Goal: Transaction & Acquisition: Purchase product/service

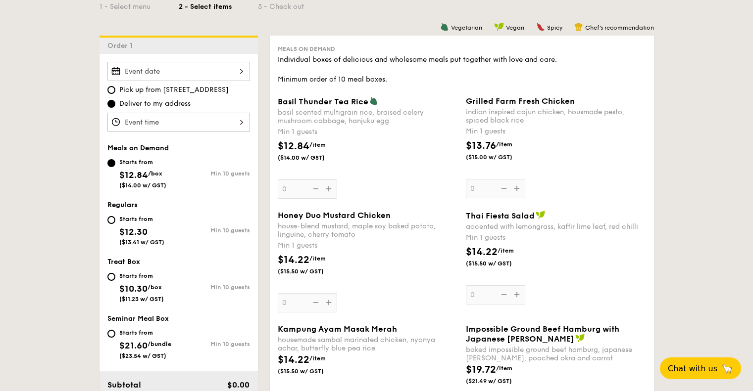
click at [203, 72] on input "Basil Thunder Tea [PERSON_NAME] scented multigrain rice, braised celery mushroo…" at bounding box center [178, 71] width 143 height 19
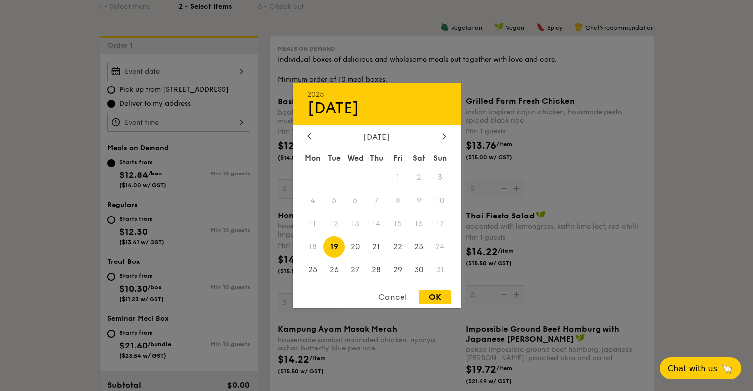
click at [331, 245] on span "19" at bounding box center [333, 247] width 21 height 21
click at [424, 293] on div "OK" at bounding box center [435, 296] width 32 height 13
type input "[DATE]"
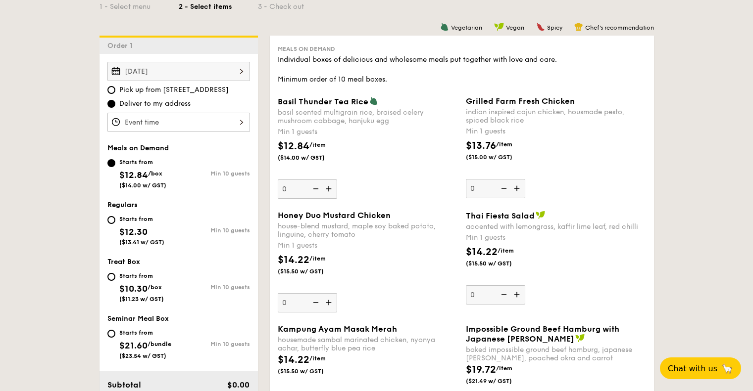
click at [196, 125] on input "Basil Thunder Tea [PERSON_NAME] scented multigrain rice, braised celery mushroo…" at bounding box center [178, 122] width 143 height 19
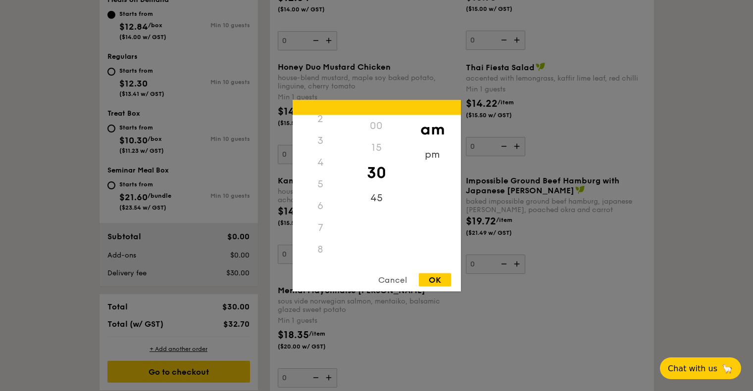
scroll to position [117, 0]
click at [430, 155] on div "pm" at bounding box center [432, 157] width 56 height 29
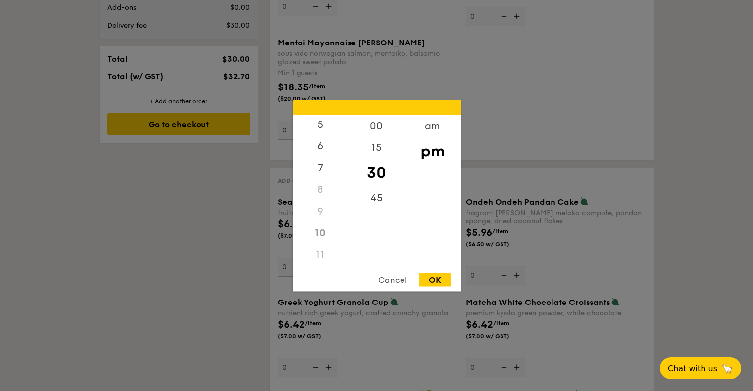
click at [325, 253] on div "11" at bounding box center [320, 255] width 56 height 22
click at [318, 125] on div "12" at bounding box center [320, 129] width 56 height 29
click at [375, 133] on div "00" at bounding box center [376, 129] width 56 height 29
click at [436, 281] on div "OK" at bounding box center [435, 279] width 32 height 13
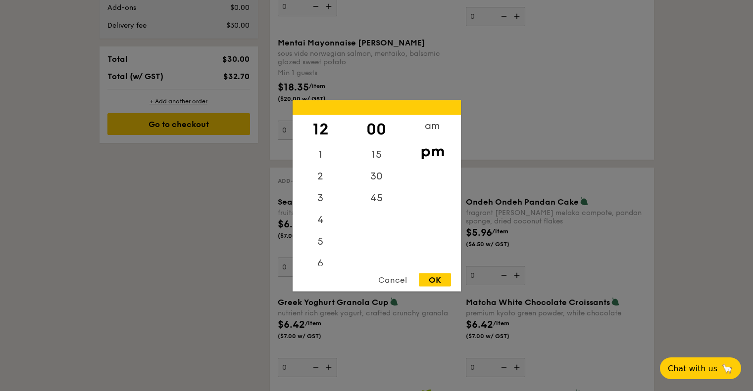
type input "12:00PM"
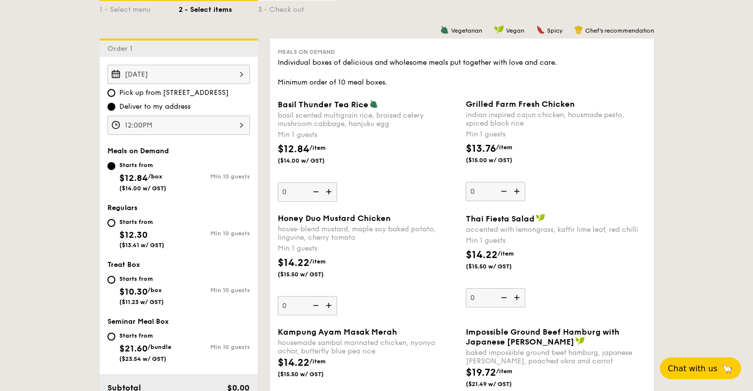
scroll to position [247, 0]
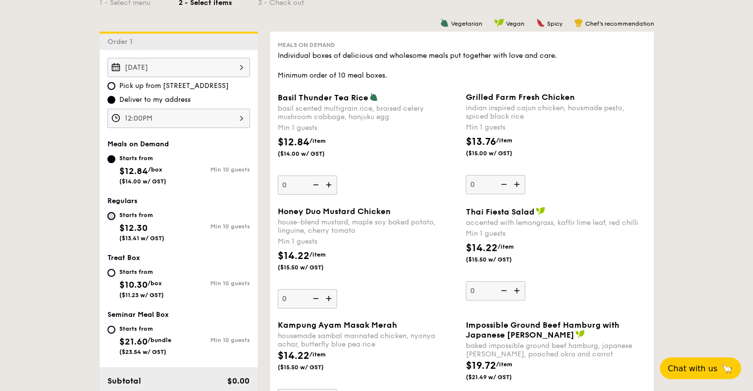
click at [110, 215] on input "Starts from $12.30 ($13.41 w/ GST) Min 10 guests" at bounding box center [111, 216] width 8 height 8
radio input "true"
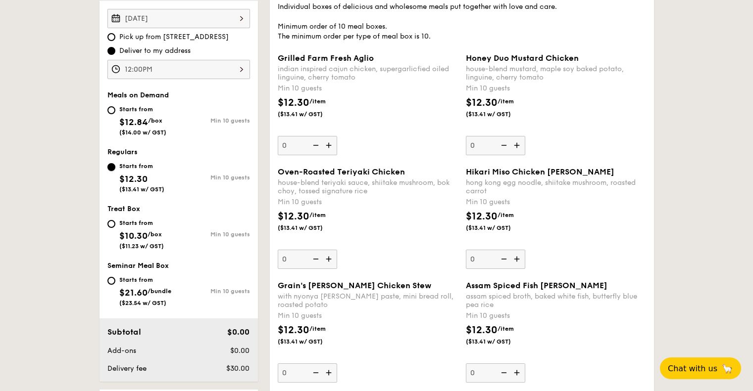
scroll to position [297, 0]
click at [330, 258] on img at bounding box center [329, 258] width 15 height 19
click at [330, 258] on input "0" at bounding box center [307, 258] width 59 height 19
click at [330, 258] on img at bounding box center [329, 258] width 15 height 19
click at [330, 258] on input "10" at bounding box center [307, 258] width 59 height 19
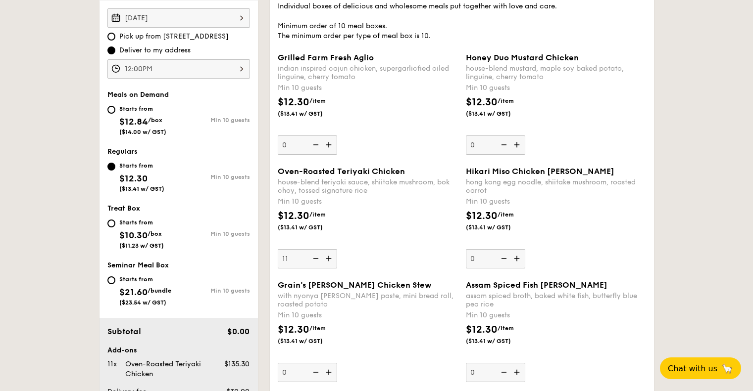
click at [330, 258] on img at bounding box center [329, 258] width 15 height 19
click at [330, 258] on input "11" at bounding box center [307, 258] width 59 height 19
click at [330, 258] on img at bounding box center [329, 258] width 15 height 19
click at [330, 258] on input "12" at bounding box center [307, 258] width 59 height 19
click at [330, 258] on img at bounding box center [329, 258] width 15 height 19
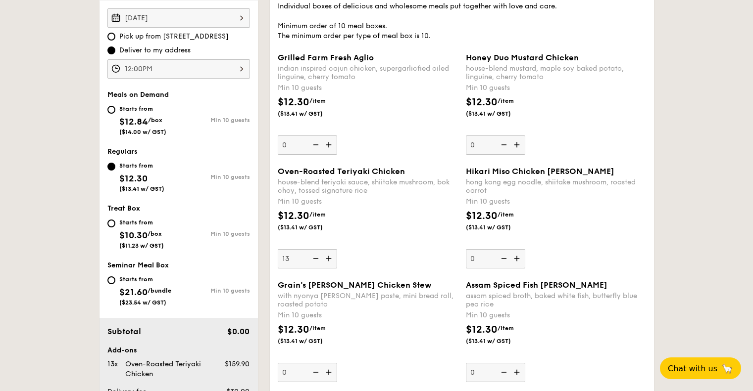
click at [330, 258] on input "13" at bounding box center [307, 258] width 59 height 19
click at [330, 258] on img at bounding box center [329, 258] width 15 height 19
click at [330, 258] on input "14" at bounding box center [307, 258] width 59 height 19
click at [330, 258] on img at bounding box center [329, 258] width 15 height 19
click at [330, 258] on input "15" at bounding box center [307, 258] width 59 height 19
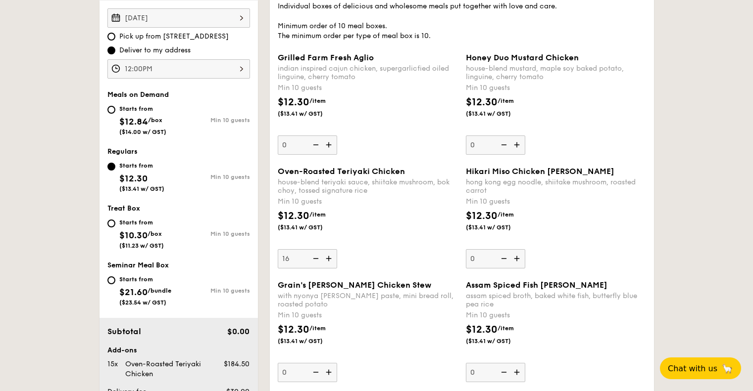
click at [329, 258] on img at bounding box center [329, 258] width 15 height 19
click at [329, 258] on input "16" at bounding box center [307, 258] width 59 height 19
click at [329, 258] on img at bounding box center [329, 258] width 15 height 19
click at [329, 258] on input "17" at bounding box center [307, 258] width 59 height 19
click at [329, 258] on img at bounding box center [329, 258] width 15 height 19
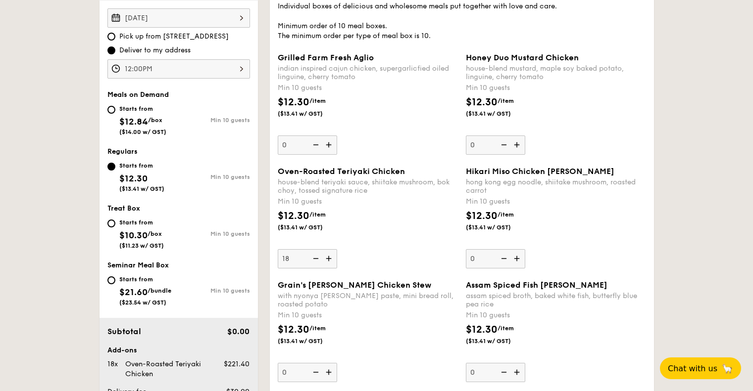
click at [329, 258] on input "18" at bounding box center [307, 258] width 59 height 19
click at [329, 258] on img at bounding box center [329, 258] width 15 height 19
click at [329, 258] on input "19" at bounding box center [307, 258] width 59 height 19
type input "20"
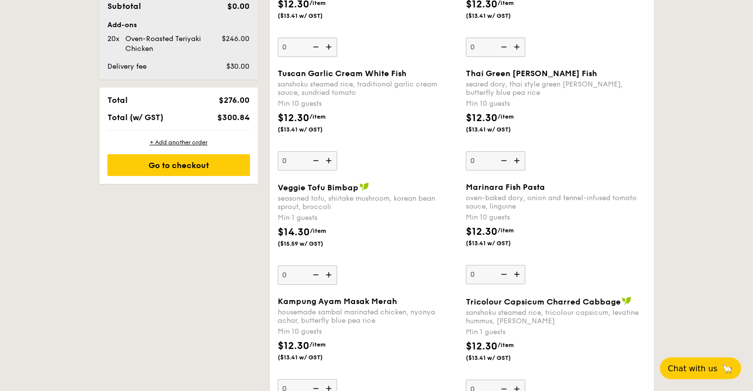
scroll to position [644, 0]
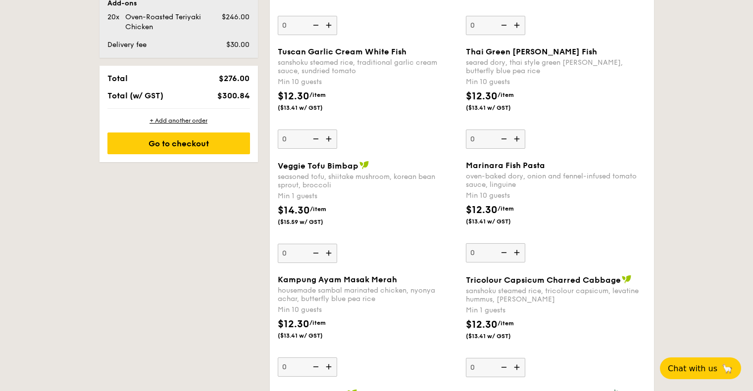
click at [516, 252] on img at bounding box center [517, 252] width 15 height 19
click at [516, 252] on input "0" at bounding box center [495, 252] width 59 height 19
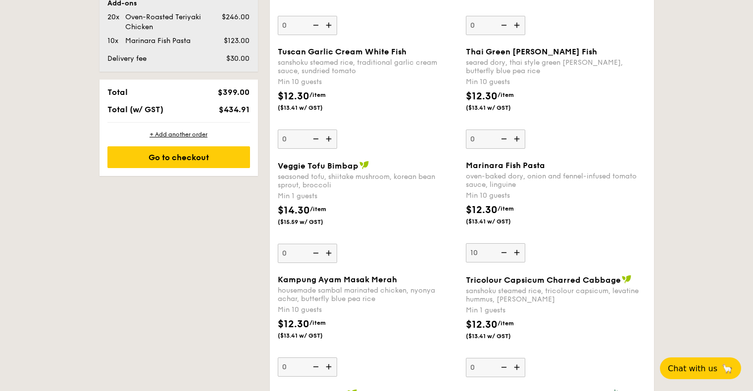
click at [516, 252] on img at bounding box center [517, 252] width 15 height 19
click at [516, 252] on input "10" at bounding box center [495, 252] width 59 height 19
click at [516, 252] on img at bounding box center [517, 252] width 15 height 19
click at [516, 252] on input "11" at bounding box center [495, 252] width 59 height 19
click at [516, 252] on img at bounding box center [517, 252] width 15 height 19
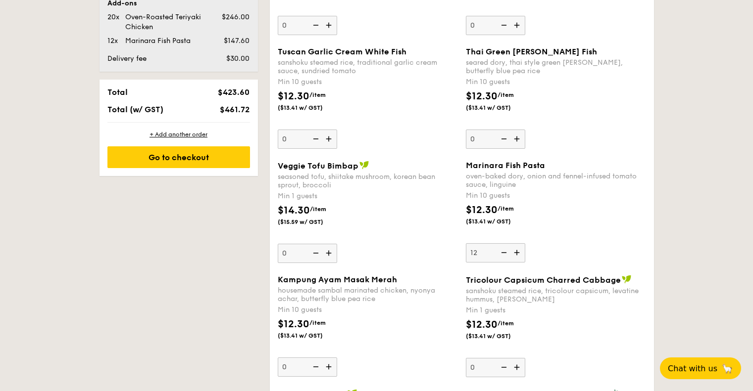
click at [516, 252] on input "12" at bounding box center [495, 252] width 59 height 19
click at [516, 252] on img at bounding box center [517, 252] width 15 height 19
click at [516, 252] on input "13" at bounding box center [495, 252] width 59 height 19
click at [516, 252] on img at bounding box center [517, 252] width 15 height 19
click at [516, 252] on input "14" at bounding box center [495, 252] width 59 height 19
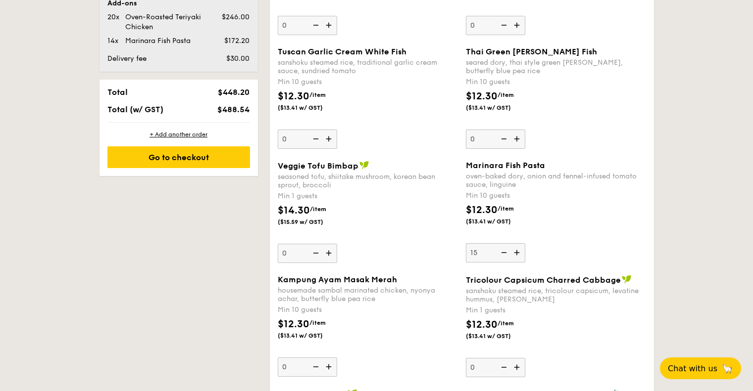
click at [516, 252] on img at bounding box center [517, 252] width 15 height 19
click at [516, 252] on input "15" at bounding box center [495, 252] width 59 height 19
click at [516, 252] on img at bounding box center [517, 252] width 15 height 19
click at [516, 252] on input "16" at bounding box center [495, 252] width 59 height 19
click at [516, 252] on img at bounding box center [517, 252] width 15 height 19
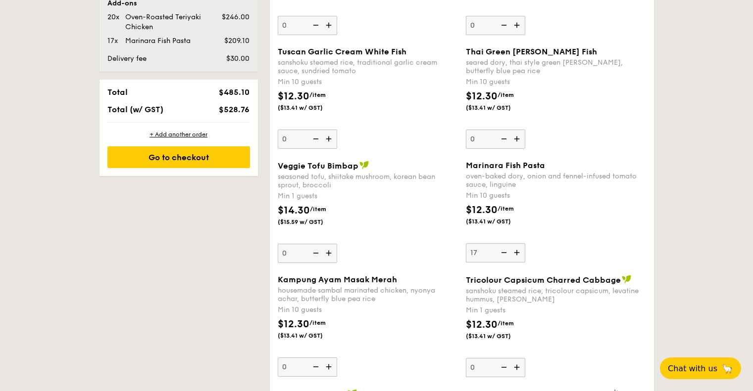
click at [516, 252] on input "17" at bounding box center [495, 252] width 59 height 19
click at [516, 252] on img at bounding box center [517, 252] width 15 height 19
click at [516, 252] on input "18" at bounding box center [495, 252] width 59 height 19
click at [516, 252] on img at bounding box center [517, 252] width 15 height 19
click at [516, 252] on input "19" at bounding box center [495, 252] width 59 height 19
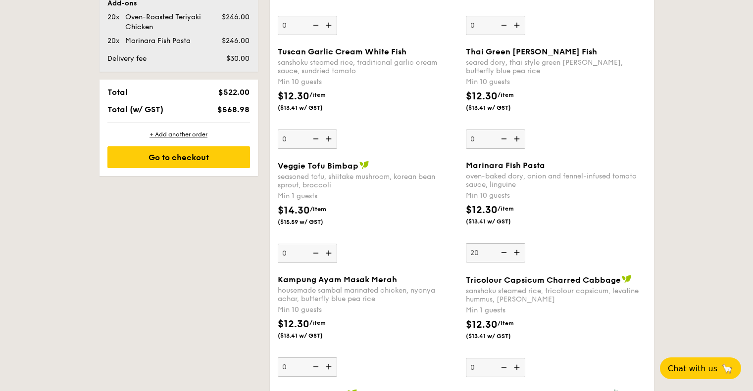
click at [516, 252] on img at bounding box center [517, 252] width 15 height 19
click at [516, 252] on input "20" at bounding box center [495, 252] width 59 height 19
click at [501, 254] on img at bounding box center [502, 252] width 15 height 19
click at [501, 254] on input "21" at bounding box center [495, 252] width 59 height 19
type input "20"
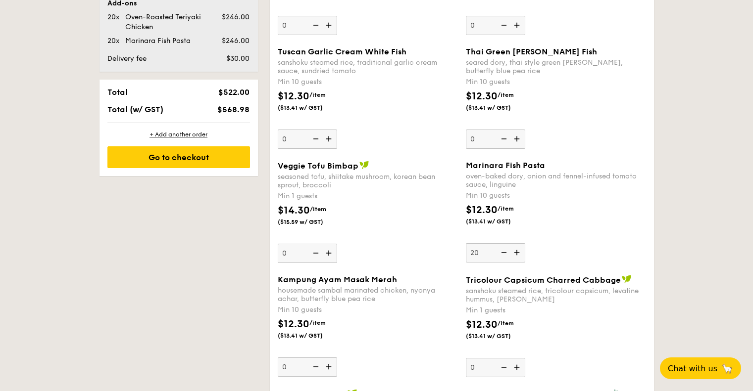
click at [330, 253] on img at bounding box center [329, 253] width 15 height 19
click at [330, 253] on input "0" at bounding box center [307, 253] width 59 height 19
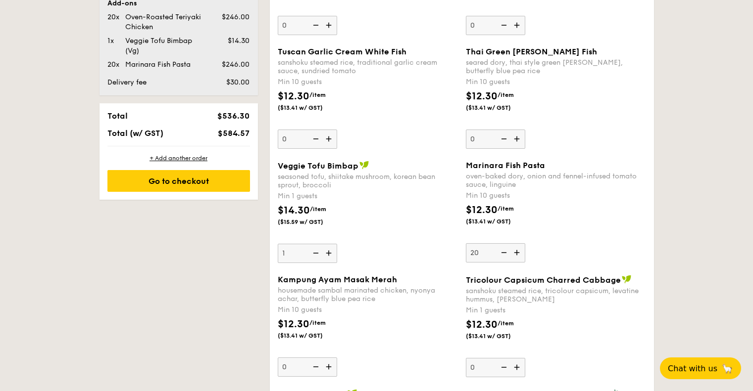
click at [330, 253] on img at bounding box center [329, 253] width 15 height 19
click at [330, 253] on input "1" at bounding box center [307, 253] width 59 height 19
click at [330, 253] on img at bounding box center [329, 253] width 15 height 19
click at [330, 253] on input "2" at bounding box center [307, 253] width 59 height 19
click at [330, 253] on img at bounding box center [329, 253] width 15 height 19
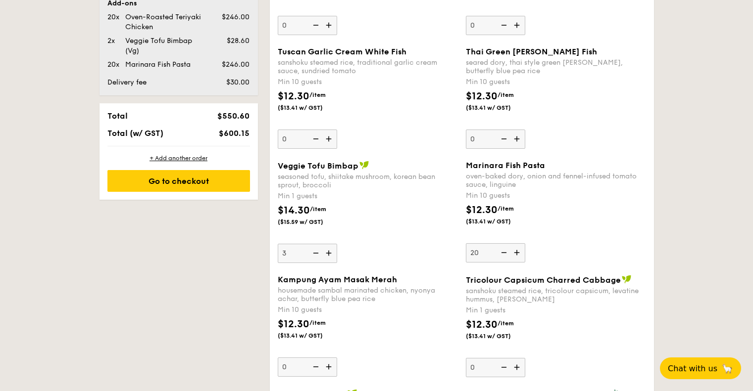
click at [330, 253] on input "3" at bounding box center [307, 253] width 59 height 19
click at [330, 253] on img at bounding box center [329, 253] width 15 height 19
click at [330, 253] on input "4" at bounding box center [307, 253] width 59 height 19
type input "5"
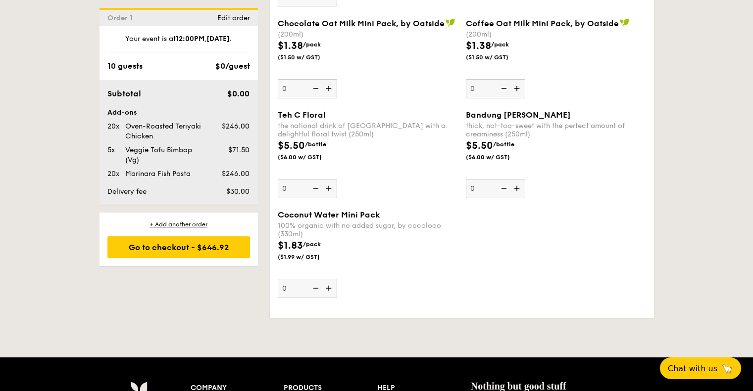
scroll to position [2546, 0]
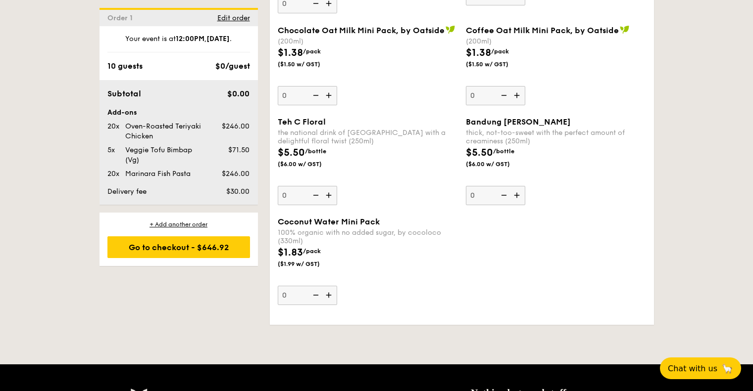
click at [331, 295] on img at bounding box center [329, 295] width 15 height 19
click at [331, 295] on input "0" at bounding box center [307, 295] width 59 height 19
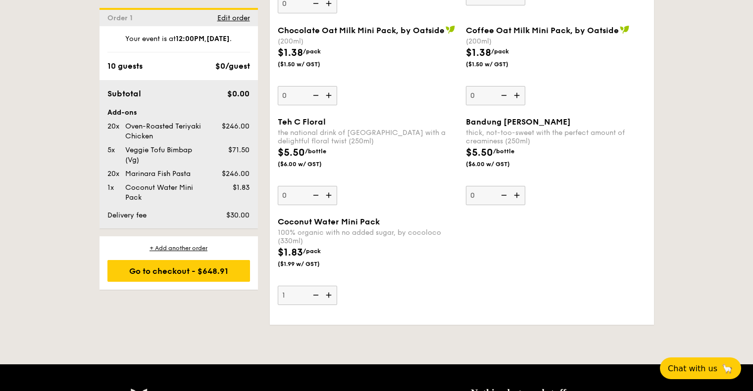
click at [331, 295] on img at bounding box center [329, 295] width 15 height 19
click at [331, 295] on input "1" at bounding box center [307, 295] width 59 height 19
click at [331, 295] on img at bounding box center [329, 295] width 15 height 19
click at [331, 295] on input "2" at bounding box center [307, 295] width 59 height 19
click at [331, 295] on img at bounding box center [329, 295] width 15 height 19
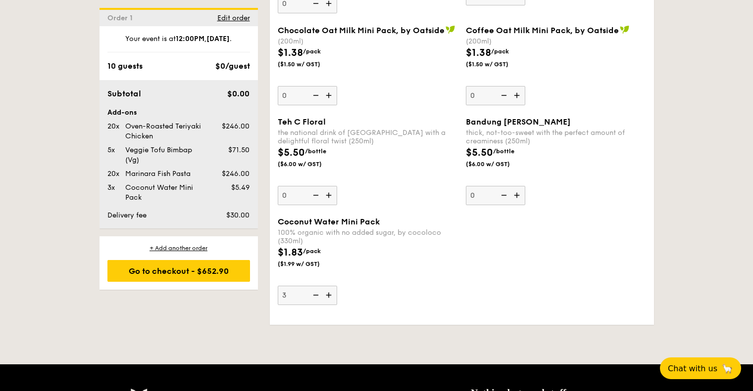
click at [331, 295] on input "3" at bounding box center [307, 295] width 59 height 19
click at [331, 295] on img at bounding box center [329, 295] width 15 height 19
click at [331, 295] on input "3" at bounding box center [307, 295] width 59 height 19
click at [331, 295] on img at bounding box center [329, 295] width 15 height 19
click at [331, 295] on input "5" at bounding box center [307, 295] width 59 height 19
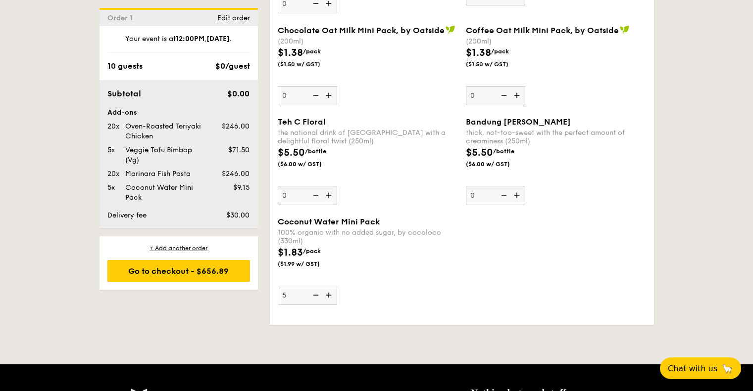
click at [331, 295] on img at bounding box center [329, 295] width 15 height 19
click at [331, 295] on input "5" at bounding box center [307, 295] width 59 height 19
click at [331, 295] on img at bounding box center [329, 295] width 15 height 19
click at [331, 295] on input "7" at bounding box center [307, 295] width 59 height 19
click at [331, 295] on img at bounding box center [329, 295] width 15 height 19
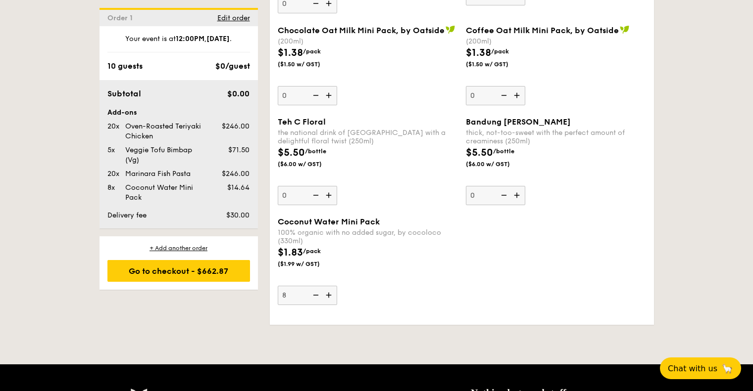
click at [331, 295] on input "8" at bounding box center [307, 295] width 59 height 19
click at [331, 295] on img at bounding box center [329, 295] width 15 height 19
click at [331, 295] on input "9" at bounding box center [307, 295] width 59 height 19
click at [331, 295] on img at bounding box center [329, 295] width 15 height 19
click at [331, 295] on input "10" at bounding box center [307, 295] width 59 height 19
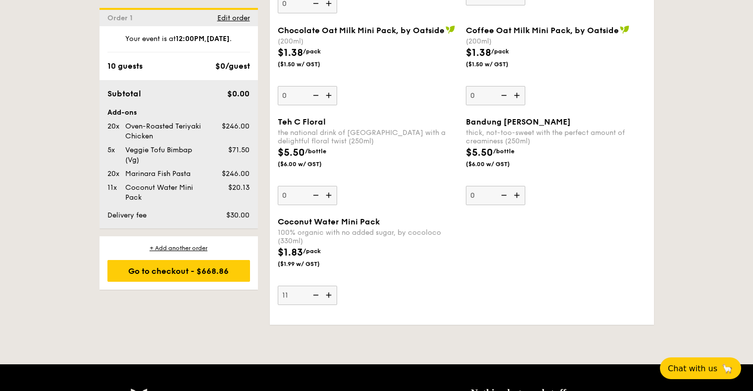
click at [331, 294] on img at bounding box center [329, 295] width 15 height 19
click at [331, 294] on input "11" at bounding box center [307, 295] width 59 height 19
click at [329, 301] on img at bounding box center [329, 295] width 15 height 19
click at [329, 301] on input "12" at bounding box center [307, 295] width 59 height 19
click at [330, 298] on img at bounding box center [329, 295] width 15 height 19
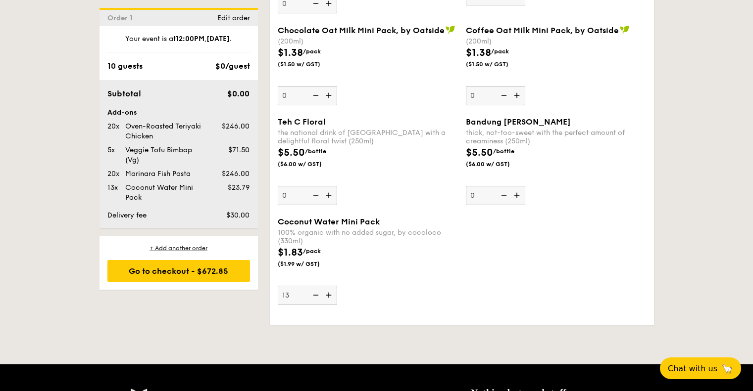
click at [330, 298] on input "13" at bounding box center [307, 295] width 59 height 19
click at [330, 298] on img at bounding box center [329, 295] width 15 height 19
click at [330, 298] on input "14" at bounding box center [307, 295] width 59 height 19
click at [330, 298] on img at bounding box center [329, 295] width 15 height 19
click at [330, 298] on input "15" at bounding box center [307, 295] width 59 height 19
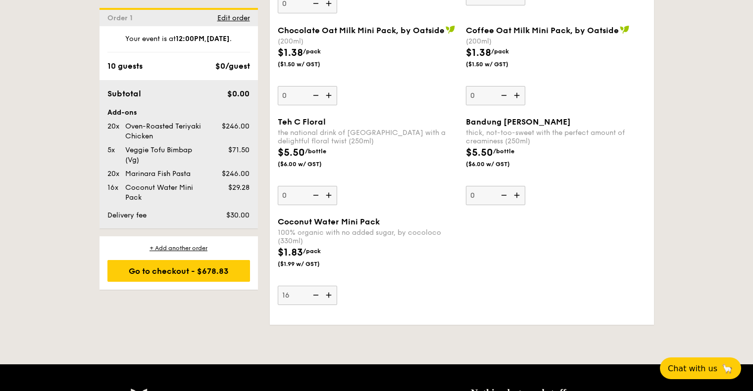
click at [330, 298] on img at bounding box center [329, 295] width 15 height 19
click at [330, 298] on input "16" at bounding box center [307, 295] width 59 height 19
click at [330, 298] on img at bounding box center [329, 295] width 15 height 19
click at [330, 298] on input "17" at bounding box center [307, 295] width 59 height 19
click at [330, 298] on img at bounding box center [329, 295] width 15 height 19
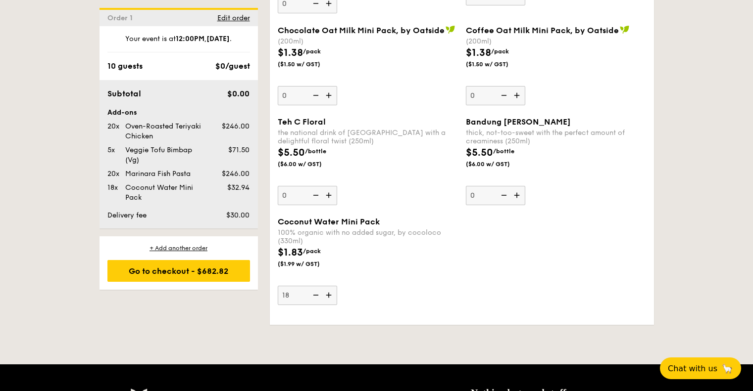
click at [330, 298] on input "18" at bounding box center [307, 295] width 59 height 19
click at [330, 298] on img at bounding box center [329, 295] width 15 height 19
click at [330, 298] on input "19" at bounding box center [307, 295] width 59 height 19
type input "20"
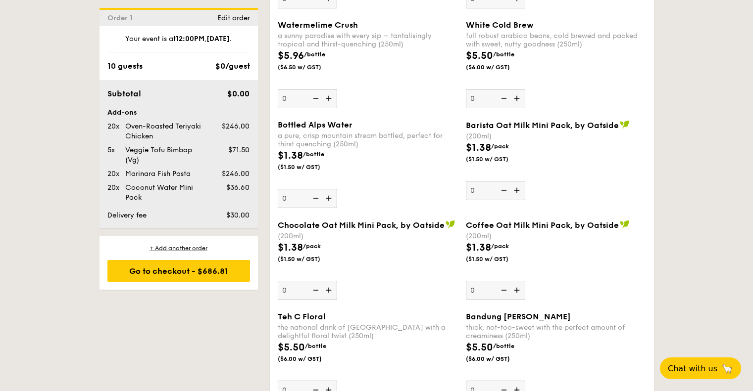
scroll to position [2348, 0]
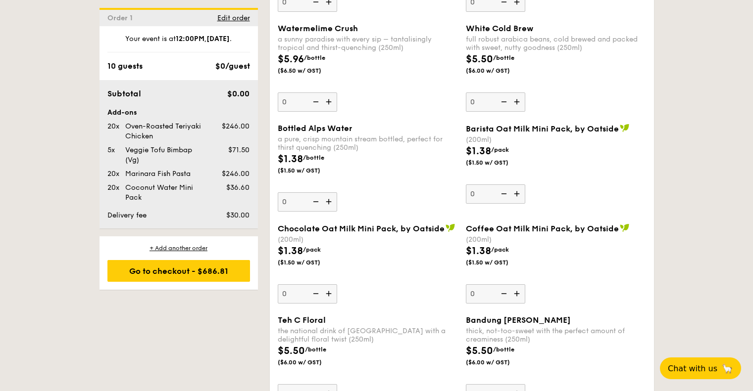
click at [331, 204] on img at bounding box center [329, 201] width 15 height 19
click at [331, 204] on input "0" at bounding box center [307, 201] width 59 height 19
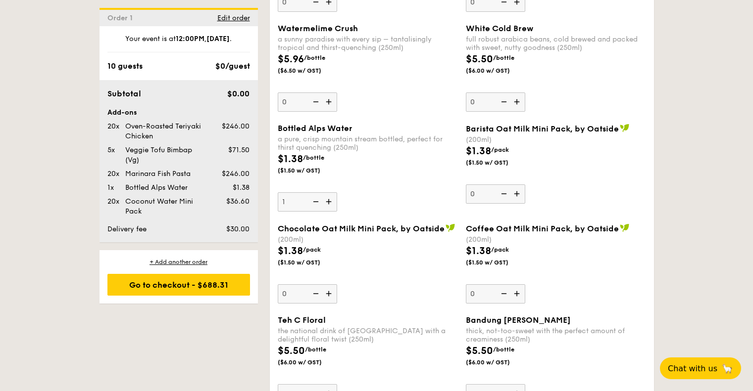
click at [331, 204] on img at bounding box center [329, 201] width 15 height 19
click at [331, 204] on input "1" at bounding box center [307, 201] width 59 height 19
click at [331, 204] on img at bounding box center [329, 201] width 15 height 19
click at [331, 204] on input "2" at bounding box center [307, 201] width 59 height 19
click at [331, 204] on img at bounding box center [329, 201] width 15 height 19
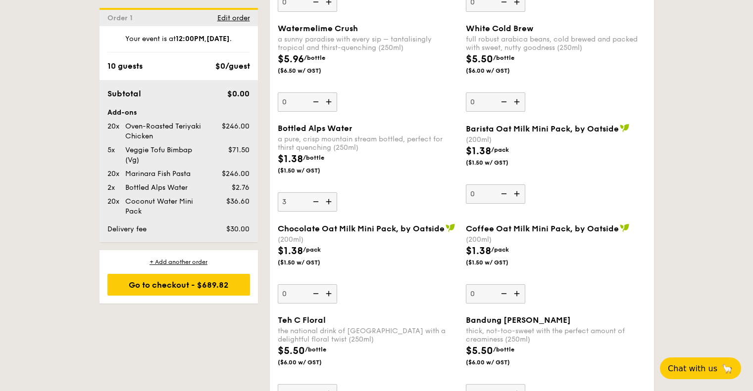
click at [331, 204] on input "3" at bounding box center [307, 201] width 59 height 19
click at [331, 204] on img at bounding box center [329, 201] width 15 height 19
click at [331, 204] on input "4" at bounding box center [307, 201] width 59 height 19
click at [331, 204] on img at bounding box center [329, 201] width 15 height 19
click at [331, 204] on input "5" at bounding box center [307, 201] width 59 height 19
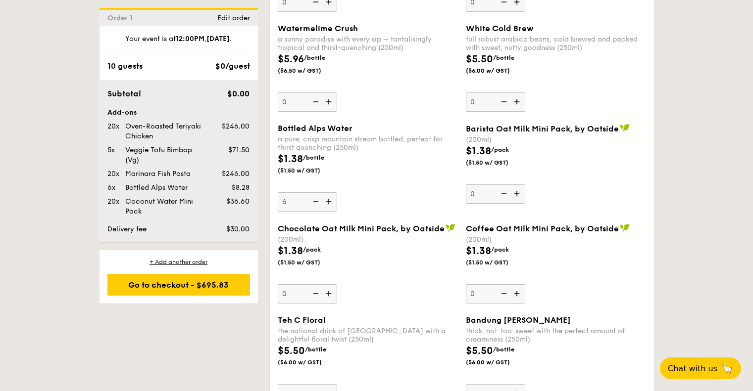
click at [331, 204] on img at bounding box center [329, 201] width 15 height 19
click at [331, 204] on input "6" at bounding box center [307, 201] width 59 height 19
click at [331, 204] on img at bounding box center [329, 201] width 15 height 19
click at [331, 204] on input "7" at bounding box center [307, 201] width 59 height 19
click at [331, 204] on img at bounding box center [329, 201] width 15 height 19
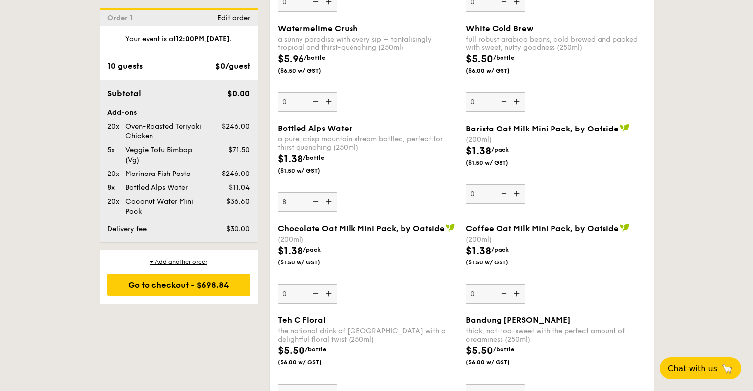
click at [331, 204] on input "8" at bounding box center [307, 201] width 59 height 19
click at [331, 204] on img at bounding box center [329, 201] width 15 height 19
click at [331, 204] on input "9" at bounding box center [307, 201] width 59 height 19
click at [331, 204] on img at bounding box center [329, 201] width 15 height 19
click at [331, 204] on input "10" at bounding box center [307, 201] width 59 height 19
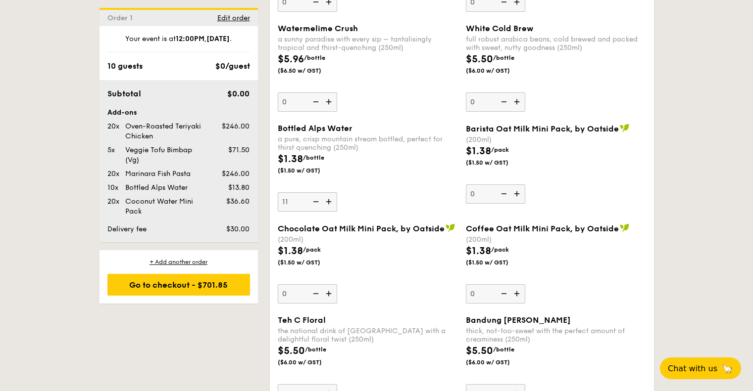
click at [331, 204] on img at bounding box center [329, 201] width 15 height 19
click at [331, 204] on input "11" at bounding box center [307, 201] width 59 height 19
click at [331, 204] on img at bounding box center [329, 201] width 15 height 19
click at [331, 204] on input "12" at bounding box center [307, 201] width 59 height 19
click at [331, 204] on img at bounding box center [329, 201] width 15 height 19
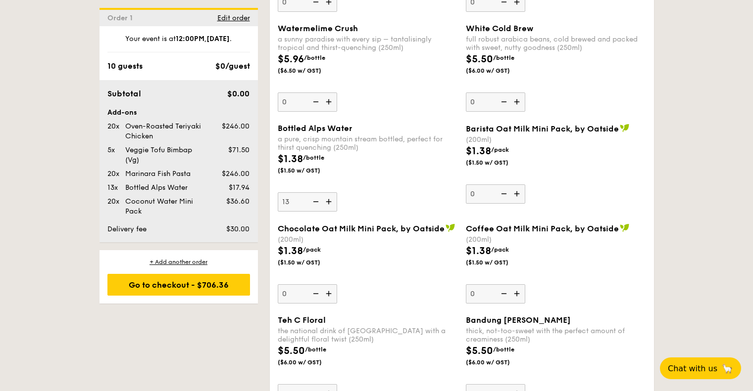
click at [331, 204] on input "13" at bounding box center [307, 201] width 59 height 19
click at [331, 204] on img at bounding box center [329, 201] width 15 height 19
click at [331, 204] on input "14" at bounding box center [307, 201] width 59 height 19
click at [331, 204] on img at bounding box center [329, 201] width 15 height 19
click at [331, 204] on input "15" at bounding box center [307, 201] width 59 height 19
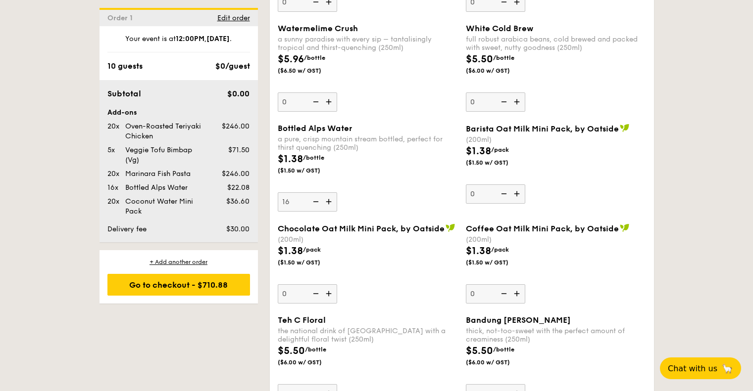
click at [331, 203] on img at bounding box center [329, 201] width 15 height 19
click at [331, 203] on input "16" at bounding box center [307, 201] width 59 height 19
click at [331, 203] on img at bounding box center [329, 201] width 15 height 19
click at [331, 203] on input "17" at bounding box center [307, 201] width 59 height 19
click at [331, 203] on img at bounding box center [329, 201] width 15 height 19
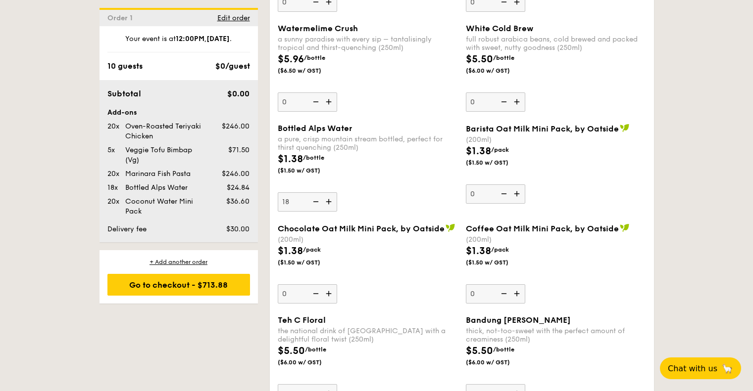
click at [331, 203] on input "18" at bounding box center [307, 201] width 59 height 19
click at [331, 203] on img at bounding box center [329, 201] width 15 height 19
click at [331, 203] on input "19" at bounding box center [307, 201] width 59 height 19
click at [331, 203] on img at bounding box center [329, 201] width 15 height 19
click at [331, 203] on input "20" at bounding box center [307, 201] width 59 height 19
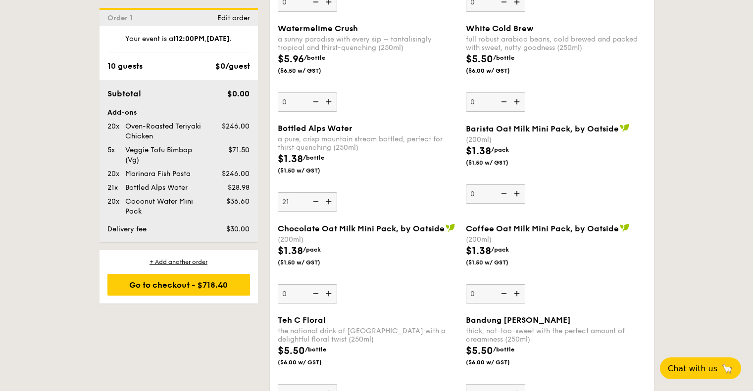
click at [310, 201] on img at bounding box center [314, 201] width 15 height 19
click at [310, 201] on input "21" at bounding box center [307, 201] width 59 height 19
type input "20"
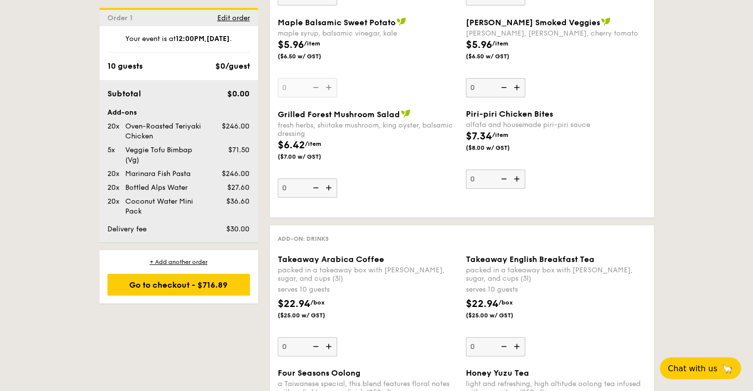
scroll to position [1555, 0]
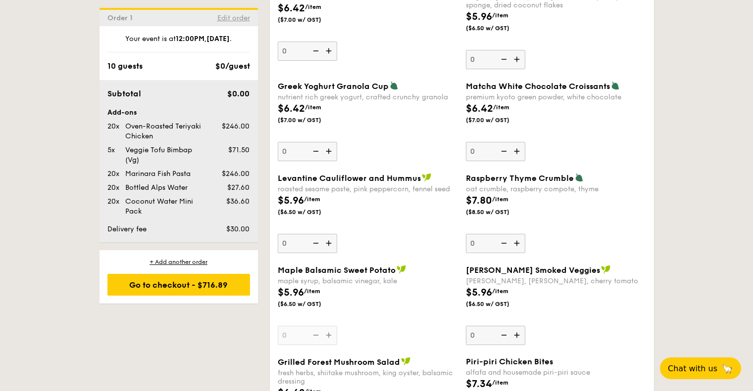
click at [230, 16] on span "Edit order" at bounding box center [233, 18] width 33 height 8
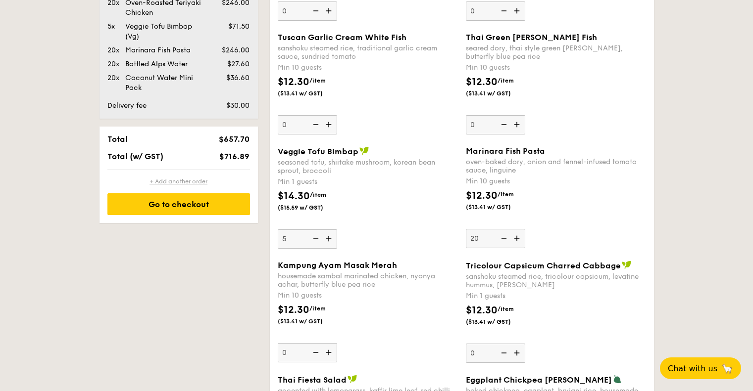
scroll to position [660, 0]
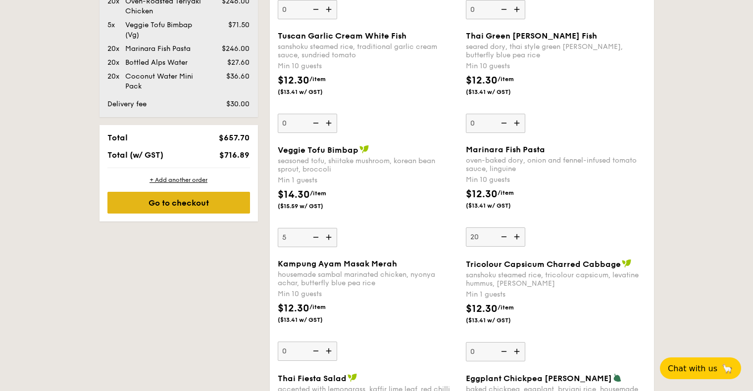
click at [198, 206] on div "Go to checkout" at bounding box center [178, 203] width 143 height 22
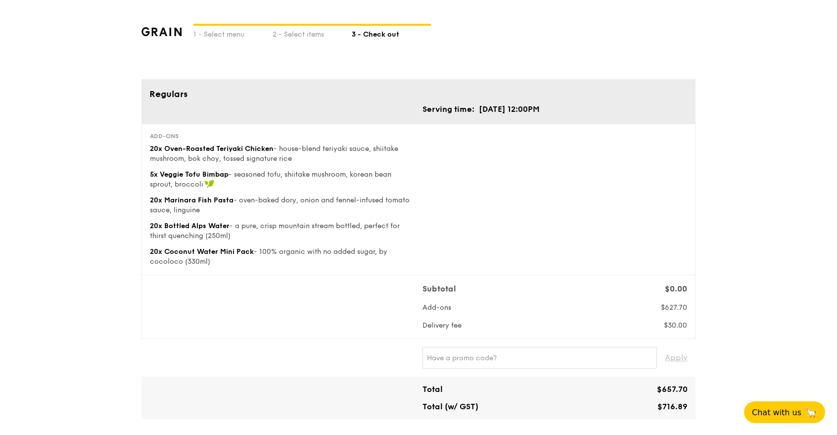
drag, startPoint x: 151, startPoint y: 146, endPoint x: 273, endPoint y: 149, distance: 122.3
click at [273, 149] on span "20x Oven-Roasted Teriyaki Chicken" at bounding box center [212, 148] width 124 height 8
copy span "20x Oven-Roasted Teriyaki Chicken"
drag, startPoint x: 150, startPoint y: 174, endPoint x: 227, endPoint y: 174, distance: 76.7
click at [227, 174] on span "5x Veggie Tofu Bimbap" at bounding box center [189, 174] width 79 height 8
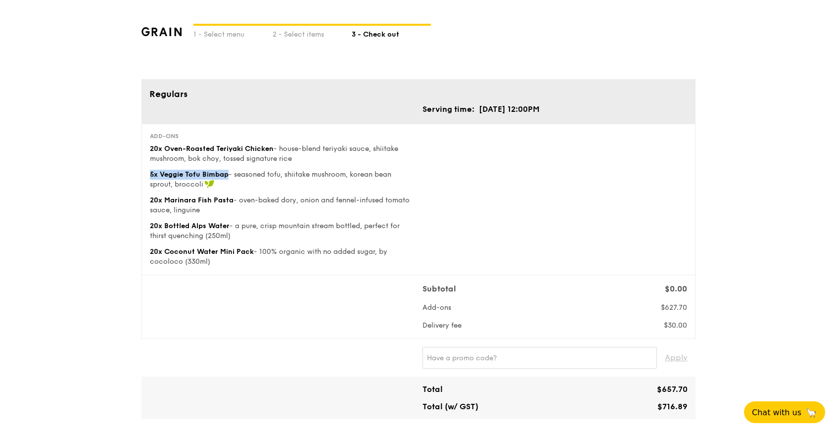
copy span "5x Veggie Tofu Bimbap"
drag, startPoint x: 150, startPoint y: 197, endPoint x: 233, endPoint y: 201, distance: 82.7
click at [233, 201] on div "20x Marinara Fish Pasta - oven-baked dory, onion and fennel-infused tomato sauc…" at bounding box center [282, 205] width 265 height 20
copy span "20x Marinara Fish Pasta"
drag, startPoint x: 150, startPoint y: 225, endPoint x: 229, endPoint y: 227, distance: 78.7
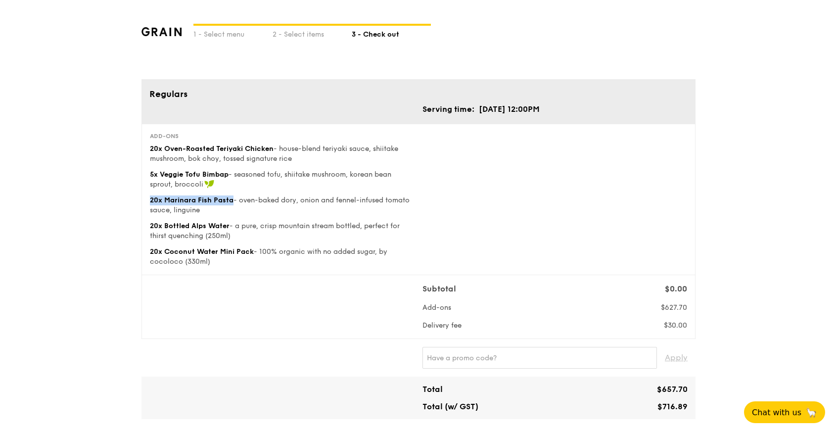
click at [229, 227] on div "20x Bottled Alps Water - a pure, crisp mountain stream bottled, perfect for thi…" at bounding box center [282, 231] width 265 height 20
copy span "20x Bottled Alps Water"
drag, startPoint x: 151, startPoint y: 251, endPoint x: 252, endPoint y: 246, distance: 101.1
click at [252, 246] on div "Add-ons 20x Oven-Roasted Teriyaki Chicken - house-blend teriyaki sauce, shiitak…" at bounding box center [282, 199] width 265 height 135
copy span "20x Coconut Water Mini Pack"
